Goal: Task Accomplishment & Management: Manage account settings

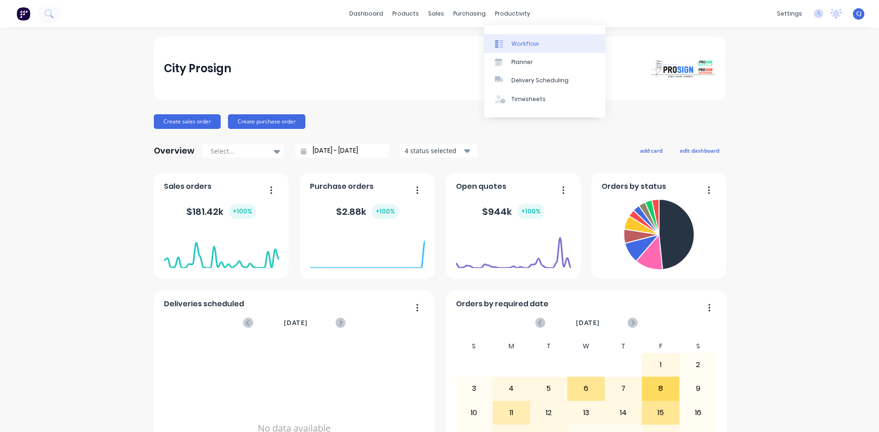
click at [508, 40] on div at bounding box center [502, 44] width 14 height 8
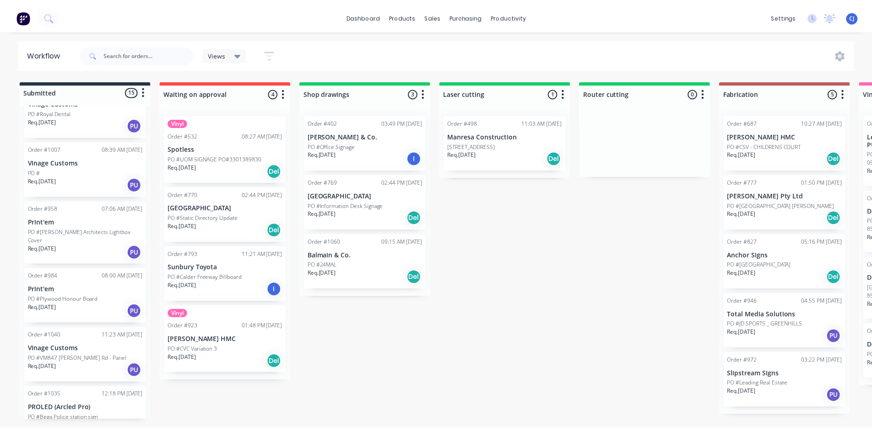
scroll to position [46, 0]
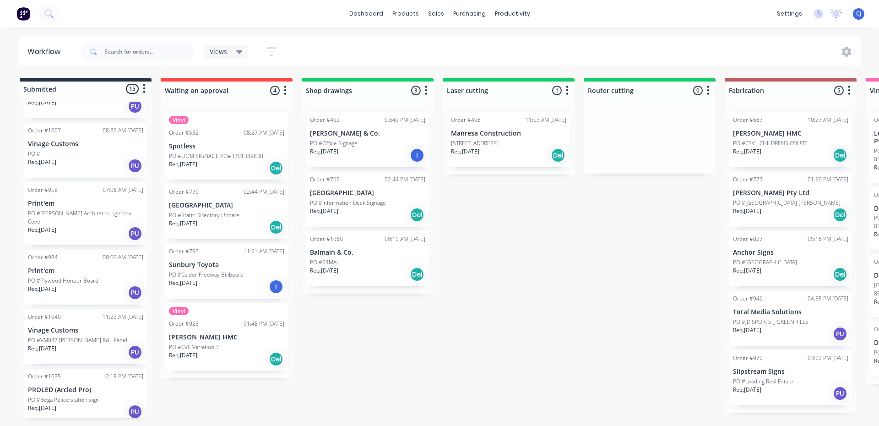
click at [354, 263] on div "PO #24MAL" at bounding box center [367, 262] width 115 height 8
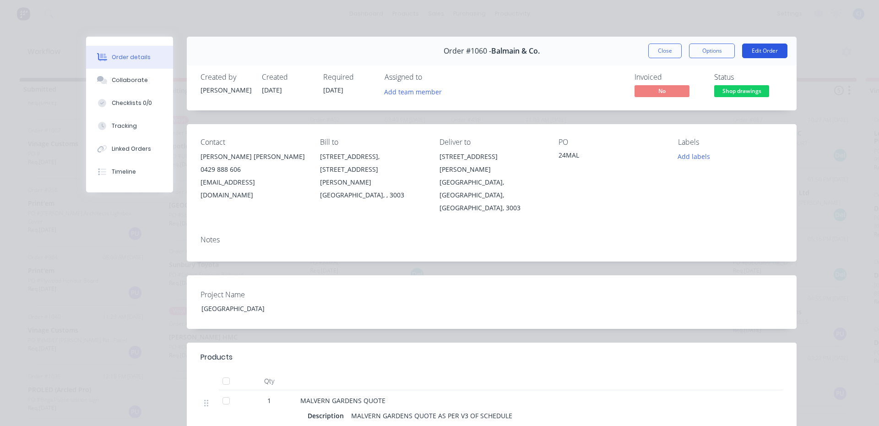
click at [754, 54] on button "Edit Order" at bounding box center [764, 50] width 45 height 15
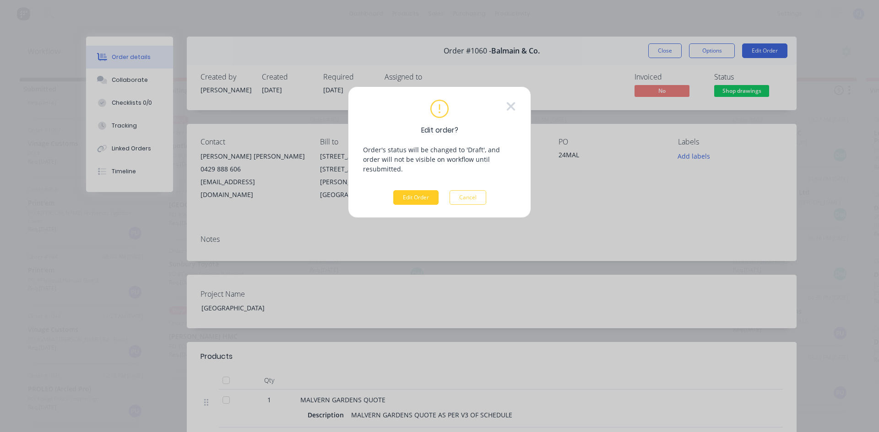
click at [407, 190] on button "Edit Order" at bounding box center [415, 197] width 45 height 15
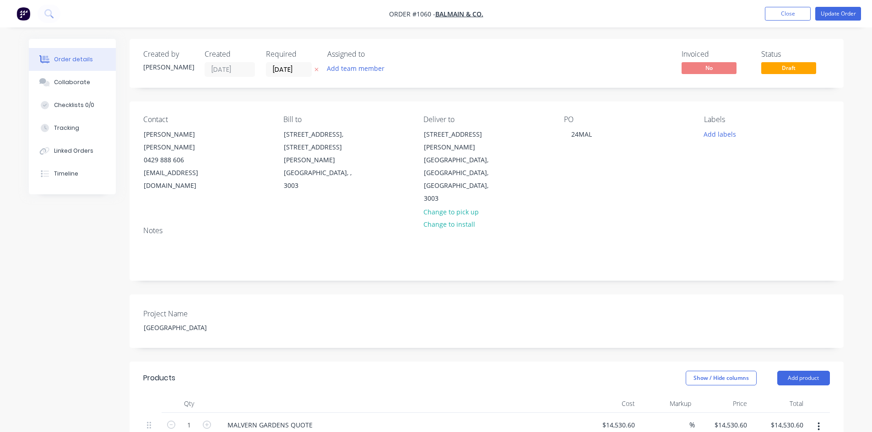
scroll to position [46, 0]
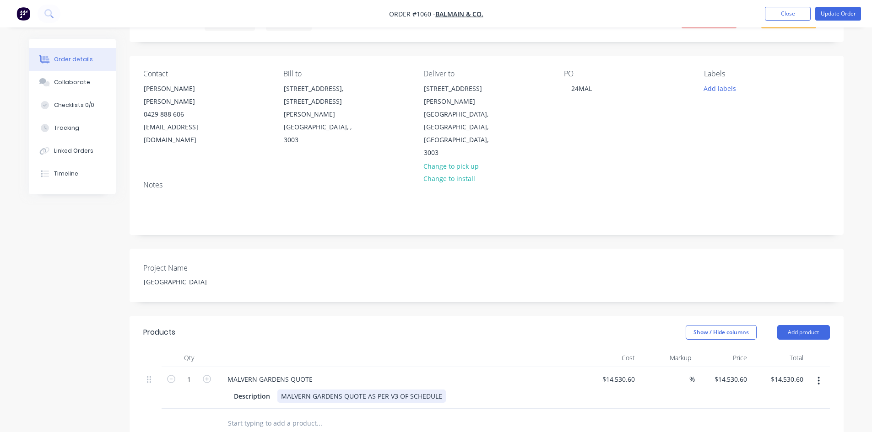
click at [394, 390] on div "MALVERN GARDENS QUOTE AS PER V3 OF SCHEDULE" at bounding box center [361, 396] width 168 height 13
click at [382, 316] on header "Products Show / Hide columns Add product" at bounding box center [487, 332] width 714 height 33
click at [60, 86] on div "Collaborate" at bounding box center [72, 82] width 36 height 8
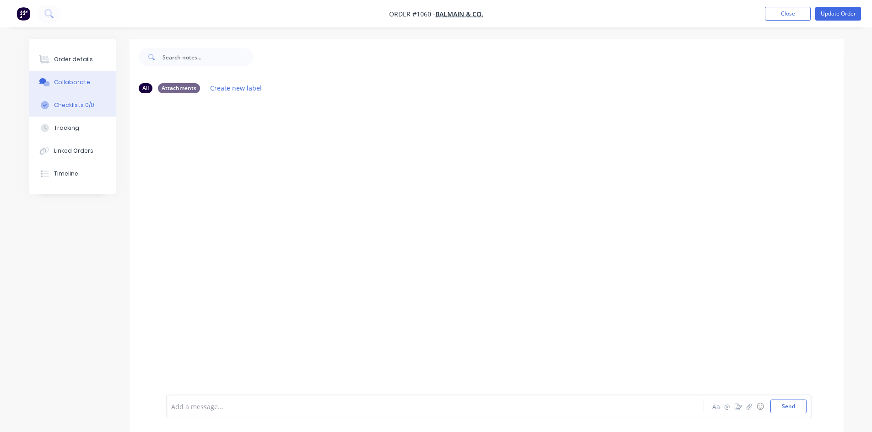
click at [86, 108] on div "Checklists 0/0" at bounding box center [74, 105] width 40 height 8
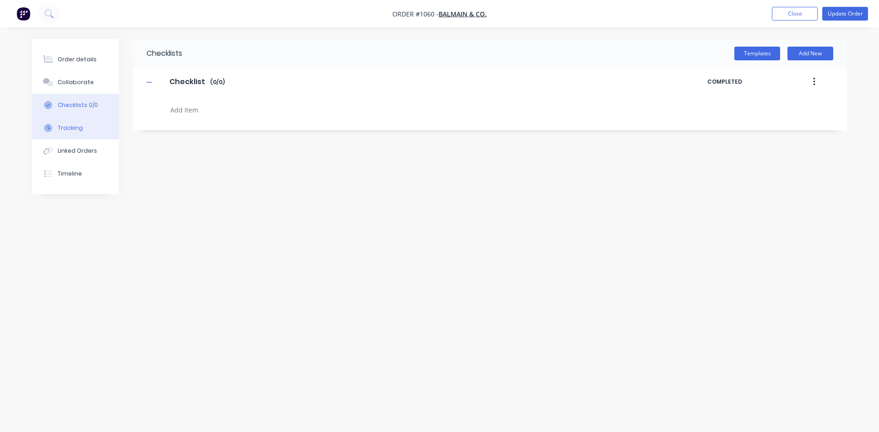
click at [89, 136] on button "Tracking" at bounding box center [75, 128] width 87 height 23
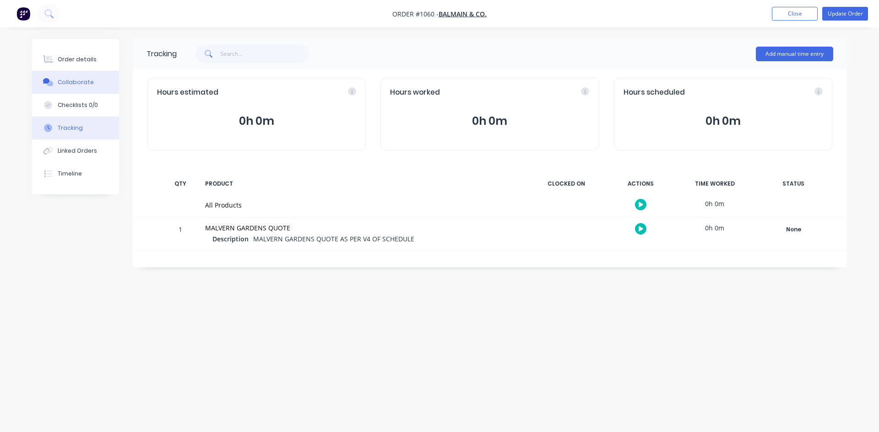
click at [88, 85] on div "Collaborate" at bounding box center [76, 82] width 36 height 8
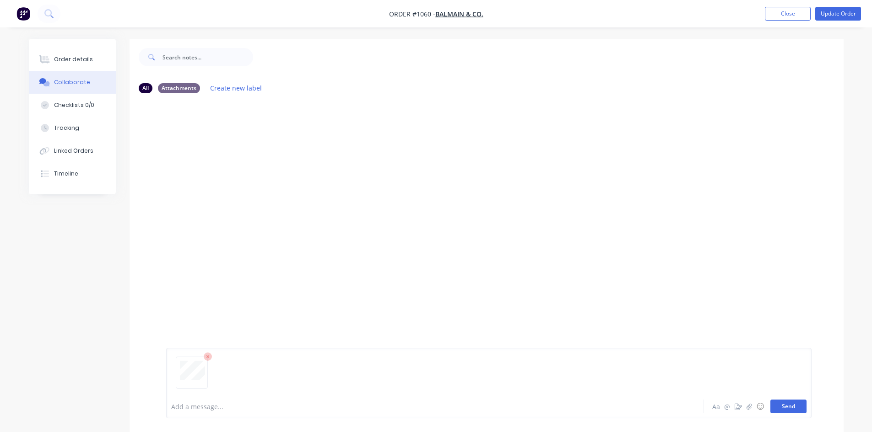
click at [790, 402] on button "Send" at bounding box center [788, 407] width 36 height 14
click at [825, 12] on button "Update Order" at bounding box center [838, 14] width 46 height 14
